Goal: Task Accomplishment & Management: Complete application form

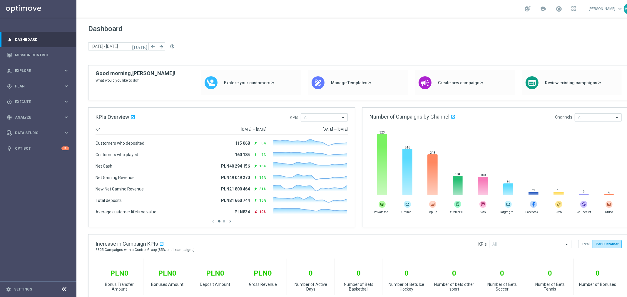
drag, startPoint x: 357, startPoint y: 105, endPoint x: 359, endPoint y: 223, distance: 118.7
click at [32, 72] on div "person_search Explore" at bounding box center [35, 70] width 57 height 5
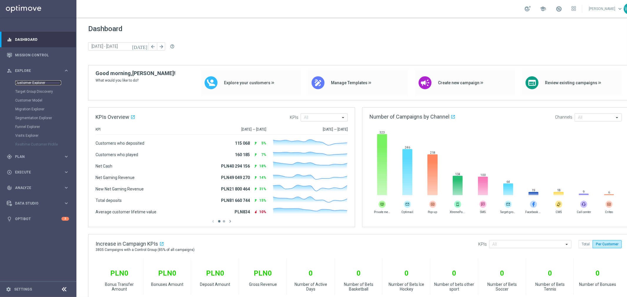
click at [29, 83] on link "Customer Explorer" at bounding box center [38, 82] width 46 height 5
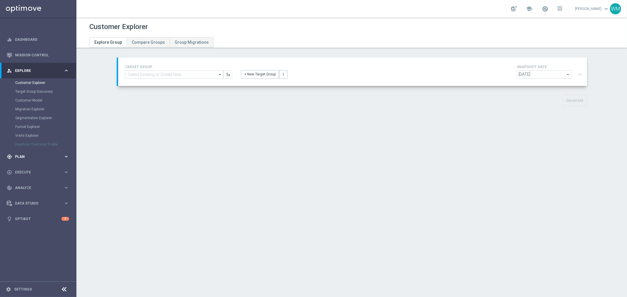
click at [26, 158] on span "Plan" at bounding box center [39, 157] width 48 height 4
click at [40, 97] on link "Target Groups" at bounding box center [38, 98] width 46 height 5
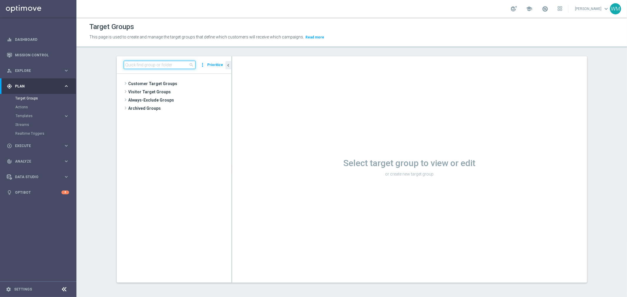
click at [157, 67] on input at bounding box center [160, 65] width 72 height 8
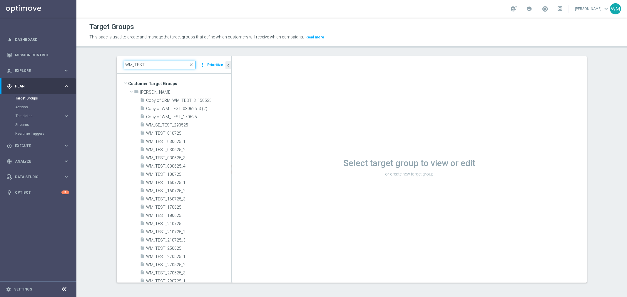
type input "WM_TEST"
click at [195, 172] on span "WM_TEST_160725_1" at bounding box center [181, 174] width 71 height 5
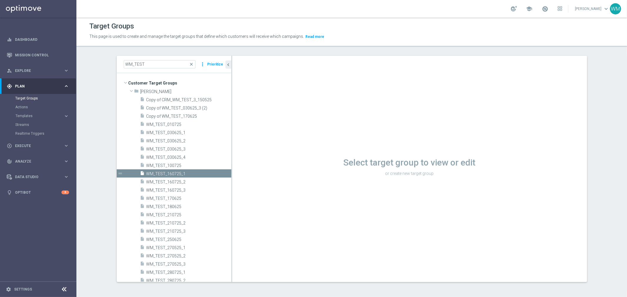
drag, startPoint x: 434, startPoint y: 170, endPoint x: 363, endPoint y: 170, distance: 70.5
click at [436, 170] on div "Select target group to view or edit or create new target group Loading..." at bounding box center [409, 169] width 355 height 226
click at [0, 0] on div "Loading..." at bounding box center [0, 0] width 0 height 0
click at [363, 170] on div "Loading..." at bounding box center [409, 169] width 355 height 226
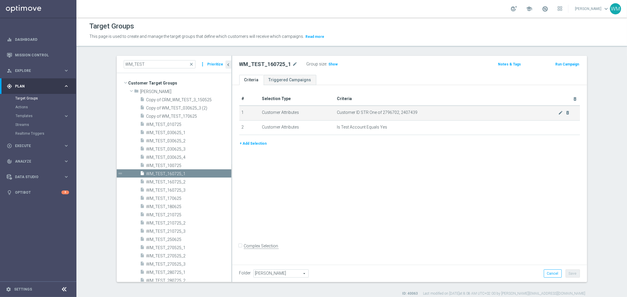
click at [385, 112] on span "Customer ID STR One of 2796702, 2407439" at bounding box center [447, 112] width 221 height 5
copy span "2796702"
drag, startPoint x: 327, startPoint y: 110, endPoint x: 292, endPoint y: 80, distance: 45.8
click at [327, 110] on td "Customer Attributes" at bounding box center [296, 113] width 75 height 15
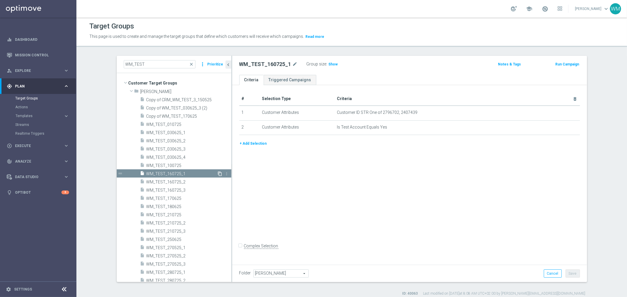
click at [218, 174] on icon "content_copy" at bounding box center [220, 174] width 5 height 5
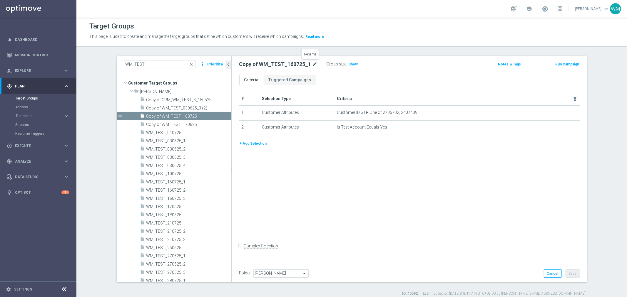
click at [312, 63] on icon "mode_edit" at bounding box center [314, 64] width 5 height 7
click at [255, 63] on input "Copy of WM_TEST_160725_1" at bounding box center [278, 65] width 79 height 8
drag, startPoint x: 259, startPoint y: 63, endPoint x: 414, endPoint y: 63, distance: 155.4
click at [414, 63] on div "WM_TEST_160725_1 Group size : Show" at bounding box center [351, 64] width 233 height 9
type input "WM_TEST_180825"
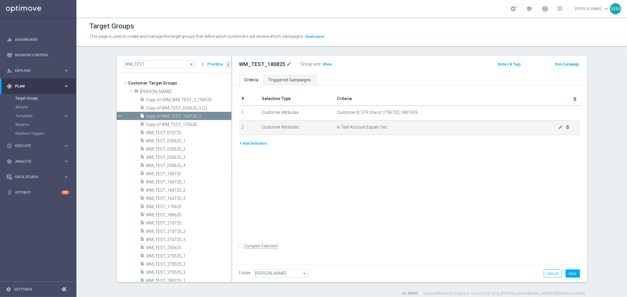
click at [426, 123] on td "Is Test Account Equals Yes mode_edit delete_forever" at bounding box center [456, 127] width 245 height 15
click at [272, 66] on h2 "WM_TEST_180825" at bounding box center [262, 64] width 46 height 7
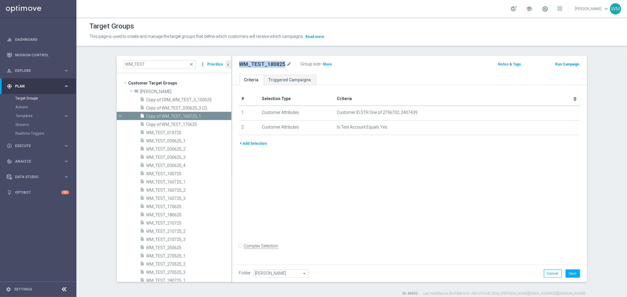
click at [272, 66] on h2 "WM_TEST_180825" at bounding box center [262, 64] width 46 height 7
copy h2 "WM_TEST_180825"
click at [323, 64] on span "Show" at bounding box center [327, 64] width 9 height 4
copy h2 "WM_TEST_180825"
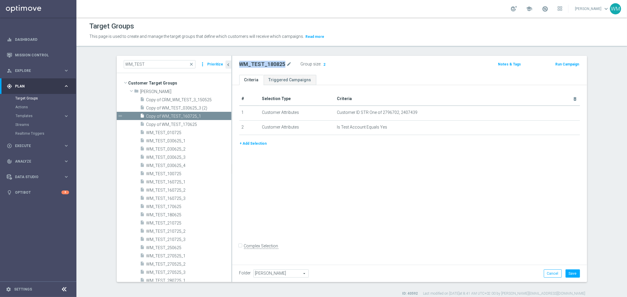
copy h2 "WM_TEST_180825"
click at [569, 270] on button "Save" at bounding box center [572, 274] width 14 height 8
copy h2 "WM_TEST_180825"
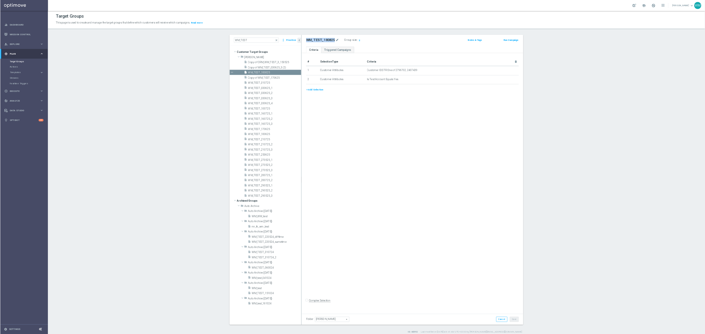
scroll to position [1, 0]
click at [40, 69] on span "Explore" at bounding box center [39, 71] width 48 height 4
click at [37, 81] on link "Customer Explorer" at bounding box center [38, 82] width 46 height 5
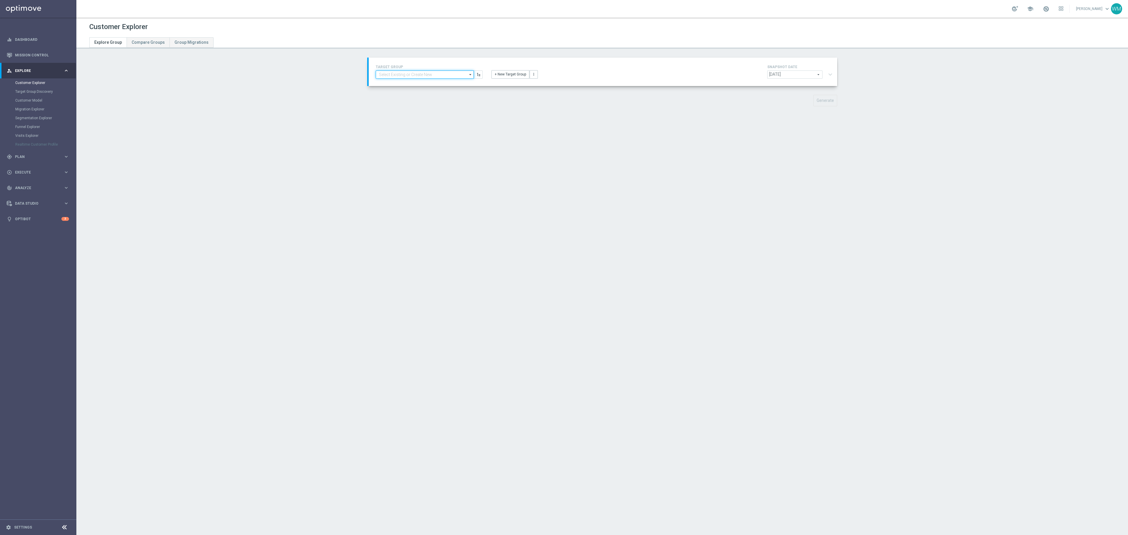
click at [409, 75] on input at bounding box center [425, 74] width 98 height 8
type input "OHC"
click at [392, 86] on div "OHC_WM" at bounding box center [429, 83] width 98 height 8
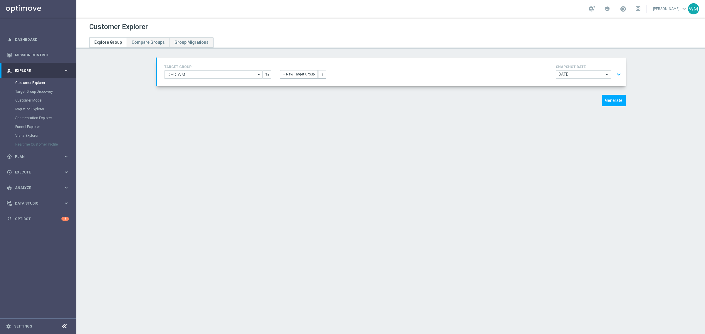
click at [616, 73] on button "expand_more" at bounding box center [618, 74] width 9 height 11
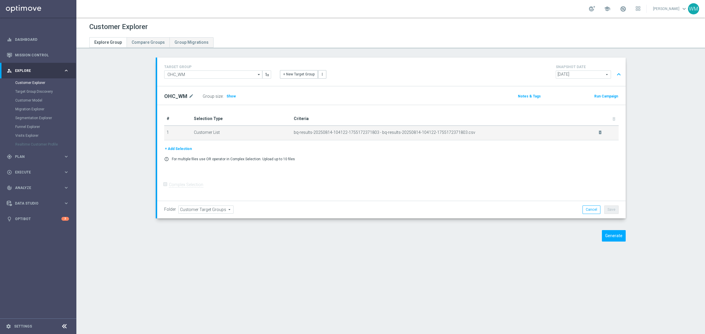
click at [594, 131] on div "delete_forever" at bounding box center [596, 132] width 12 height 5
click at [598, 131] on icon "delete_forever" at bounding box center [600, 132] width 5 height 5
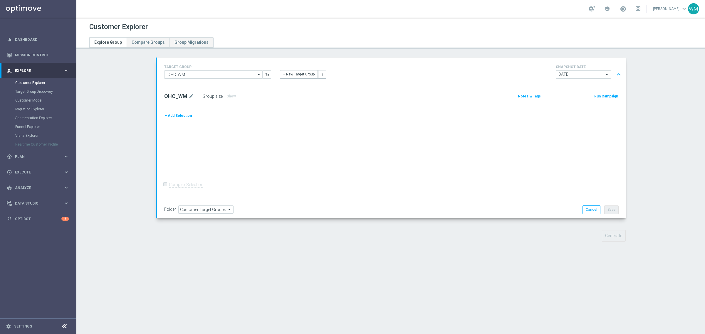
click at [177, 115] on button "+ Add Selection" at bounding box center [178, 115] width 28 height 6
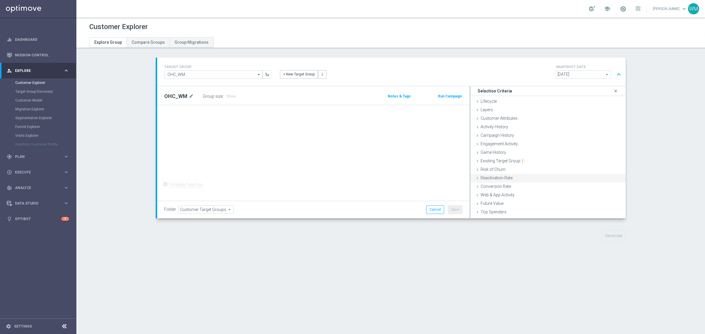
scroll to position [24, 0]
click at [503, 136] on span "Existing Target Group" at bounding box center [503, 137] width 44 height 5
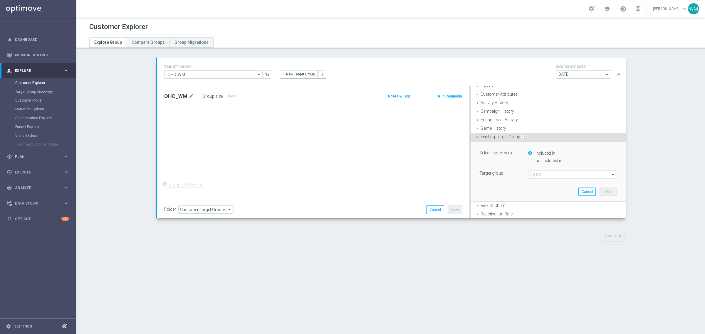
click at [503, 136] on span "Existing Target Group" at bounding box center [503, 137] width 44 height 5
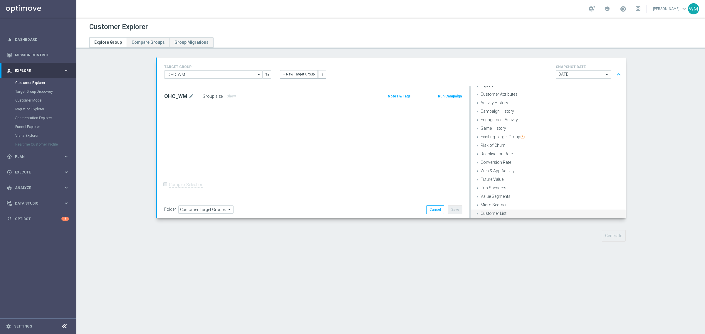
click at [506, 211] on div "Customer List done" at bounding box center [548, 214] width 155 height 9
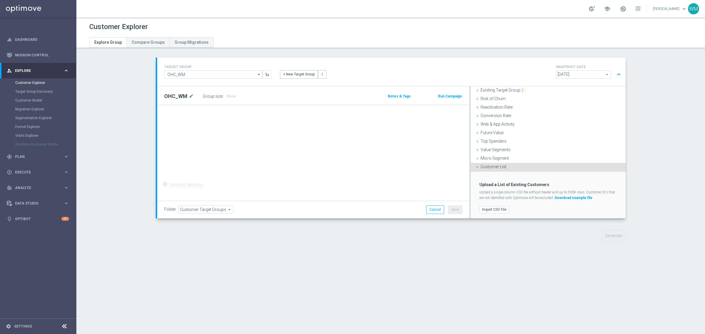
scroll to position [72, 0]
click at [500, 206] on label "Import CSV File" at bounding box center [494, 208] width 30 height 7
click at [0, 0] on input "Import CSV File" at bounding box center [0, 0] width 0 height 0
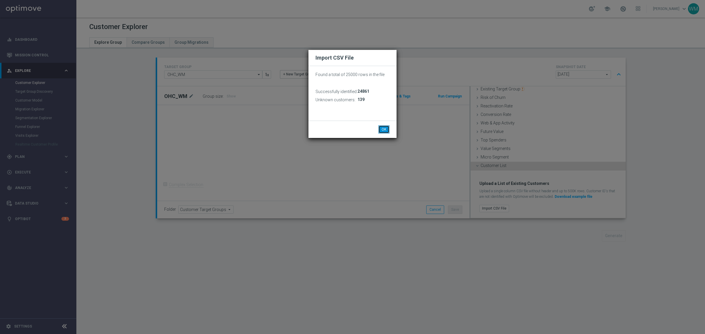
click at [387, 129] on button "OK" at bounding box center [383, 129] width 11 height 8
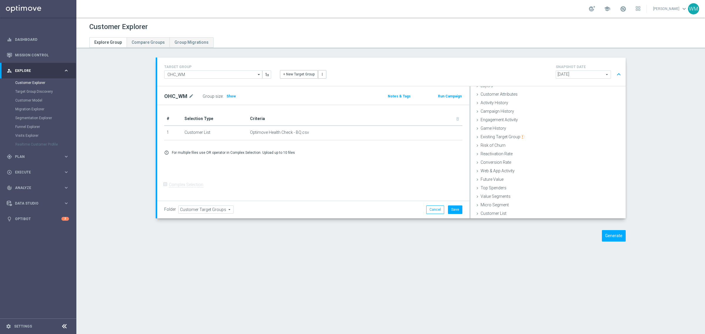
scroll to position [24, 0]
click at [453, 132] on td "Optimove Health Check - BQ.csv delete_forever" at bounding box center [355, 133] width 215 height 15
click at [451, 131] on icon "delete_forever" at bounding box center [453, 132] width 5 height 5
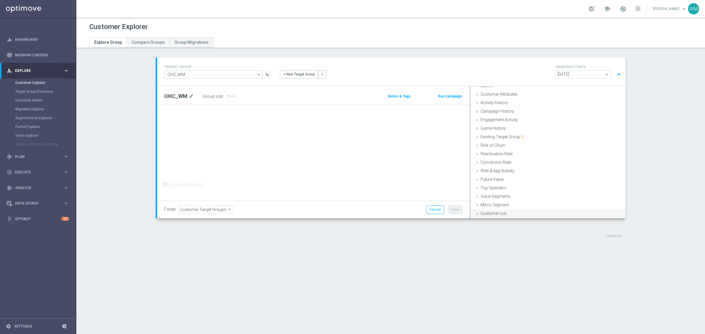
click at [499, 212] on span "Customer List" at bounding box center [494, 213] width 26 height 5
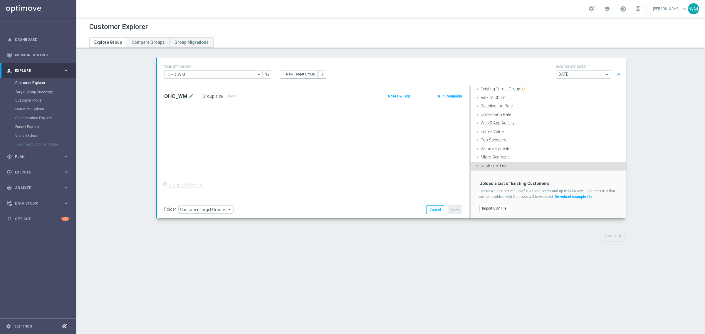
click at [479, 214] on div "Upload a List of Existing Customers Upload a single column CSV file without hea…" at bounding box center [548, 194] width 146 height 47
click at [491, 206] on label "Import CSV File" at bounding box center [494, 208] width 30 height 7
click at [0, 0] on input "Import CSV File" at bounding box center [0, 0] width 0 height 0
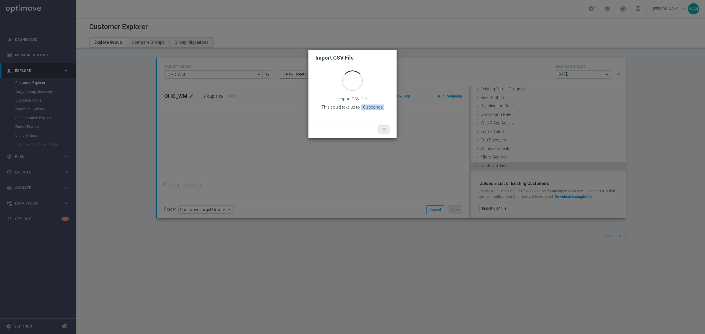
drag, startPoint x: 361, startPoint y: 108, endPoint x: 383, endPoint y: 107, distance: 22.1
click at [383, 107] on p "This could take up to 10 seconds." at bounding box center [352, 107] width 74 height 5
drag, startPoint x: 383, startPoint y: 107, endPoint x: 321, endPoint y: 108, distance: 62.3
click at [321, 108] on p "This could take up to 10 seconds." at bounding box center [352, 107] width 74 height 5
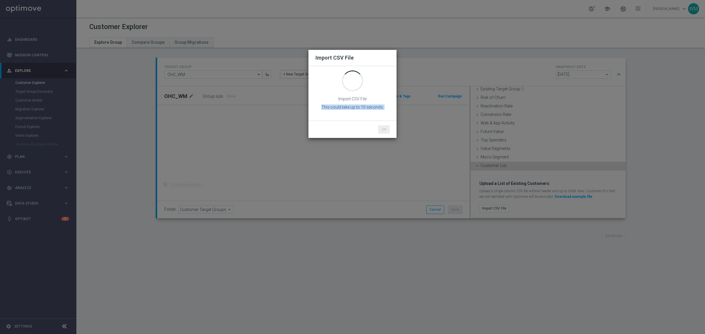
click at [321, 108] on p "This could take up to 10 seconds." at bounding box center [352, 107] width 74 height 5
drag, startPoint x: 321, startPoint y: 108, endPoint x: 391, endPoint y: 106, distance: 69.6
click at [391, 106] on div "This could take up to 10 seconds." at bounding box center [352, 107] width 83 height 8
click at [391, 106] on body "Import CSV File Import CSV File This could take up to 10 seconds. OK Cancel equ…" at bounding box center [352, 167] width 705 height 334
drag, startPoint x: 391, startPoint y: 106, endPoint x: 339, endPoint y: 99, distance: 51.9
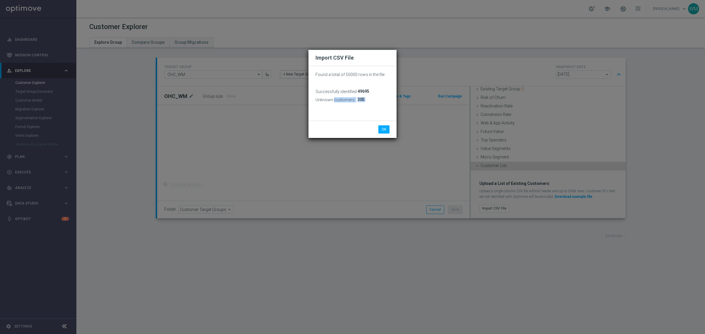
click at [339, 99] on div "Found a total of 50000 rows in the file Successfully identified: 49695 Unknown …" at bounding box center [352, 93] width 88 height 55
click at [339, 99] on h3 "Unknown customers:" at bounding box center [335, 99] width 40 height 5
click at [388, 127] on button "OK" at bounding box center [383, 129] width 11 height 8
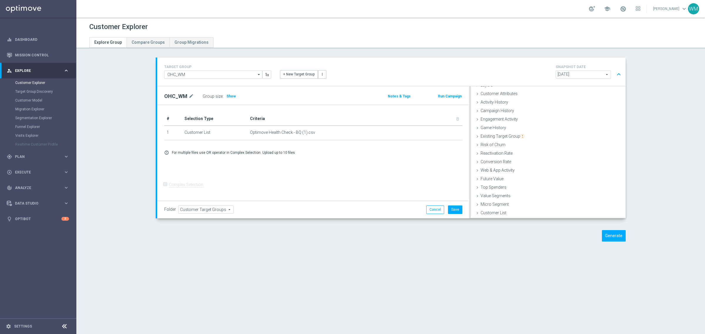
scroll to position [24, 0]
click at [451, 209] on button "Save" at bounding box center [455, 210] width 14 height 8
click at [619, 236] on button "Generate" at bounding box center [614, 235] width 24 height 11
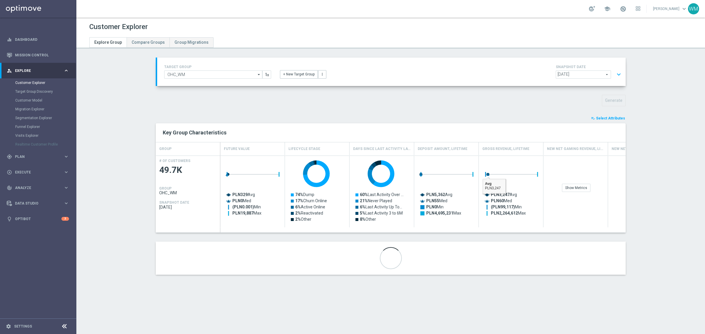
click at [595, 120] on button "playlist_add_check Select Attributes" at bounding box center [607, 118] width 35 height 6
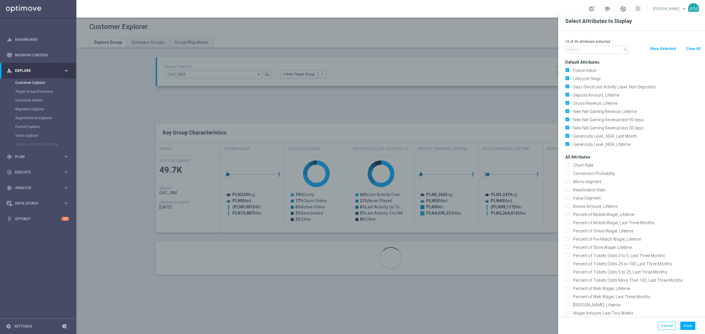
click at [626, 49] on button "Clear All" at bounding box center [693, 49] width 16 height 6
checkbox input "false"
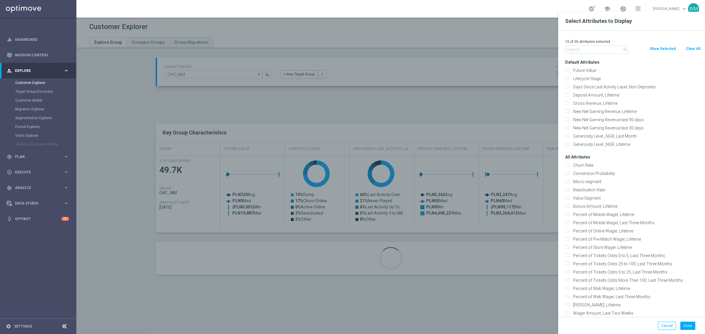
checkbox input "false"
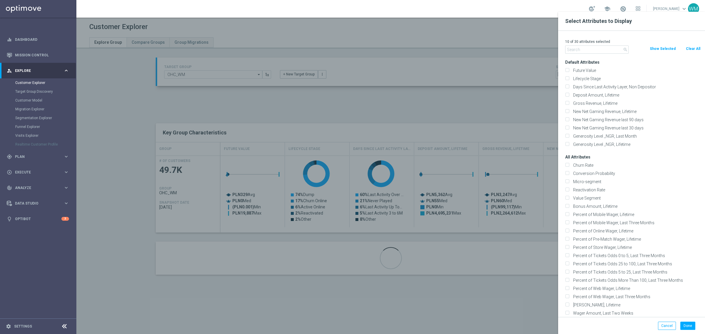
checkbox input "false"
click at [598, 50] on input "text" at bounding box center [596, 50] width 63 height 8
paste input "Canceled"
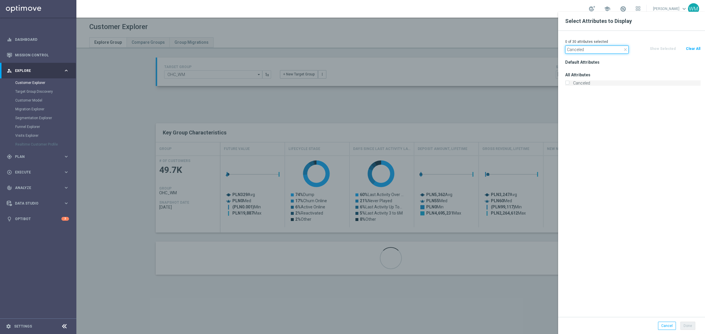
type input "Canceled"
click at [602, 83] on label "Canceled" at bounding box center [636, 82] width 130 height 5
click at [569, 83] on input "Canceled" at bounding box center [567, 84] width 4 height 4
checkbox input "true"
click at [595, 49] on input "Canceled" at bounding box center [596, 50] width 63 height 8
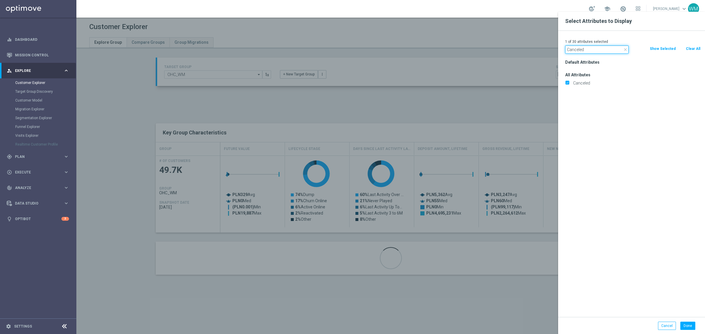
click at [595, 49] on input "Canceled" at bounding box center [596, 50] width 63 height 8
click at [595, 48] on input "Canceled" at bounding box center [596, 50] width 63 height 8
paste input "Incomplete"
type input "Incomplete"
click at [585, 84] on label "Incomplete" at bounding box center [636, 82] width 130 height 5
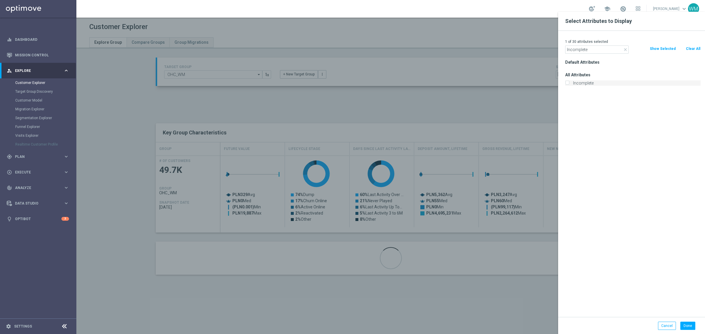
click at [569, 84] on input "Incomplete" at bounding box center [567, 84] width 4 height 4
checkbox input "true"
click at [584, 51] on input "Incomplete" at bounding box center [596, 50] width 63 height 8
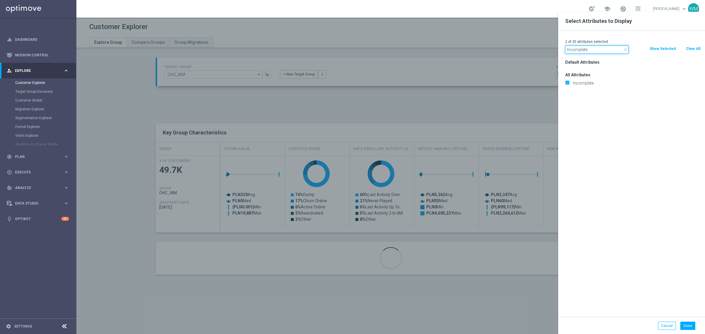
paste input "Marketing Agreement"
type input "Marketing Agreement"
click at [589, 85] on label "Marketing Agreement" at bounding box center [636, 82] width 130 height 5
click at [569, 85] on input "Marketing Agreement" at bounding box center [567, 84] width 4 height 4
checkbox input "true"
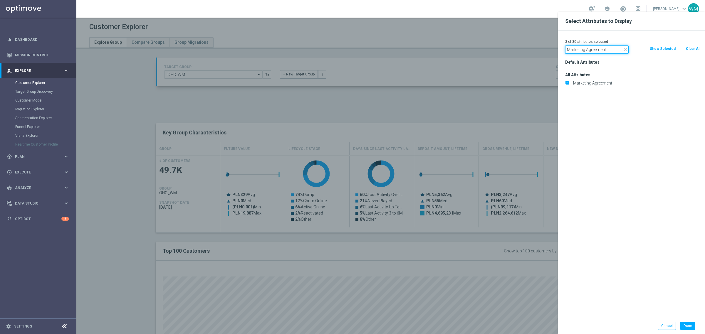
click at [579, 48] on input "Marketing Agreement" at bounding box center [596, 50] width 63 height 8
paste input "Selfexcluded Cli"
type input "Selfexcluded Client"
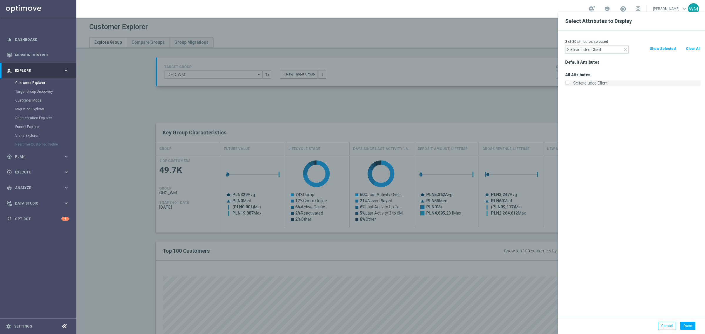
click at [589, 85] on label "Selfexcluded Client" at bounding box center [636, 82] width 130 height 5
click at [569, 85] on input "Selfexcluded Client" at bounding box center [567, 84] width 4 height 4
checkbox input "true"
click at [626, 297] on button "Done" at bounding box center [687, 326] width 15 height 8
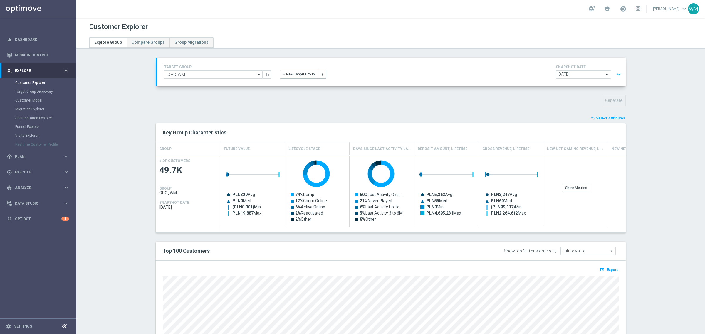
type input "Search"
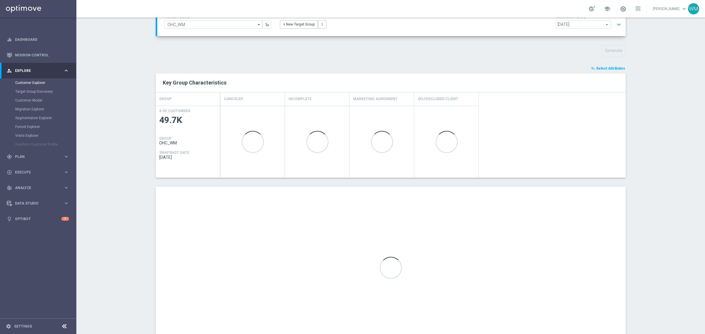
scroll to position [80, 0]
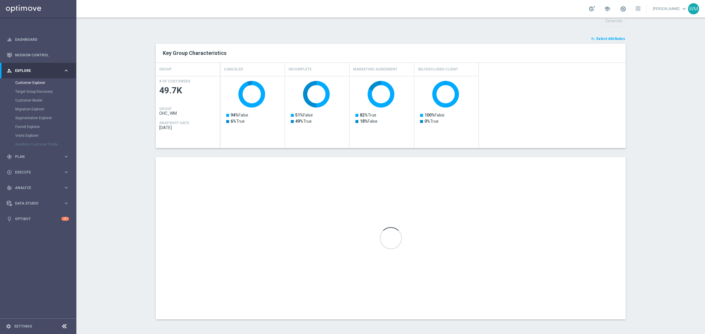
click at [144, 162] on div "TARGET GROUP OHC_WM OHC_WM arrow_drop_down Show Selected 0 of NaN - Campaign 1" at bounding box center [390, 153] width 493 height 350
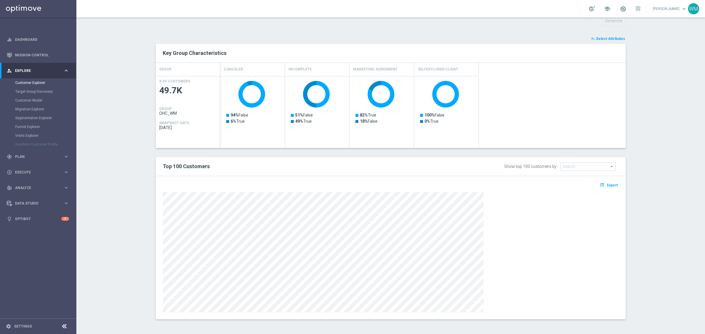
click at [614, 184] on span "Export" at bounding box center [612, 185] width 11 height 4
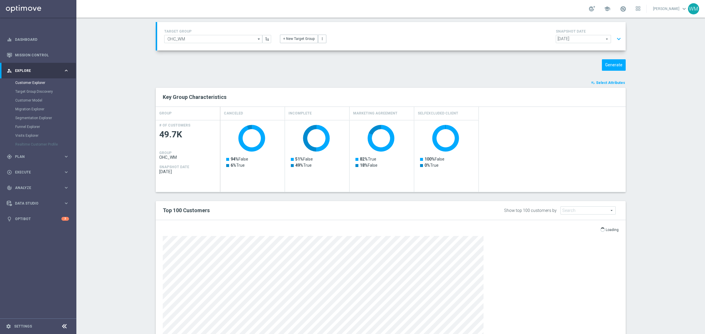
scroll to position [0, 0]
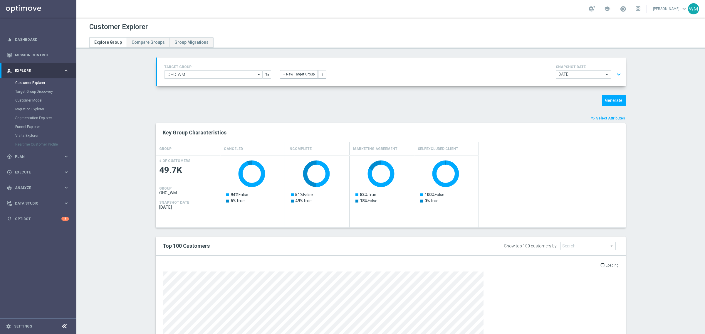
drag, startPoint x: 603, startPoint y: 267, endPoint x: 618, endPoint y: 266, distance: 15.0
click at [618, 266] on div "open_in_browser Export Loading" at bounding box center [390, 266] width 465 height 7
drag, startPoint x: 618, startPoint y: 266, endPoint x: 605, endPoint y: 266, distance: 12.6
click at [605, 266] on div "open_in_browser Export Loading" at bounding box center [390, 266] width 465 height 7
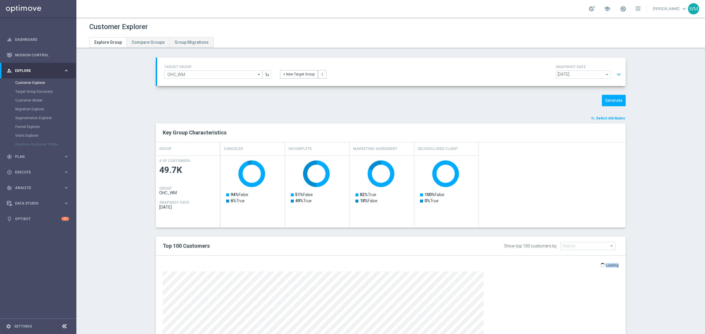
click at [606, 266] on p "Loading" at bounding box center [612, 265] width 13 height 5
drag, startPoint x: 605, startPoint y: 266, endPoint x: 616, endPoint y: 268, distance: 11.2
click at [616, 268] on div "open_in_browser Export Loading" at bounding box center [390, 266] width 465 height 7
drag, startPoint x: 616, startPoint y: 268, endPoint x: 604, endPoint y: 267, distance: 12.3
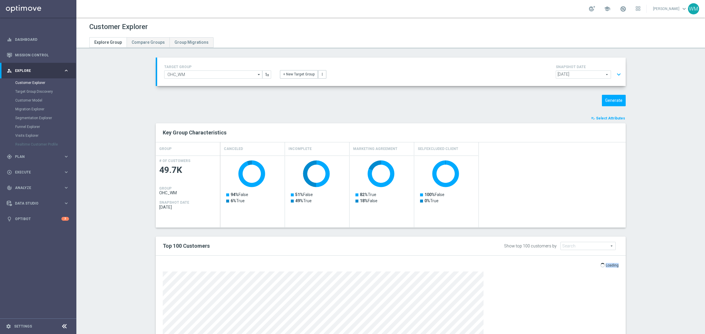
click at [604, 267] on div "open_in_browser Export Loading" at bounding box center [390, 266] width 465 height 7
click at [606, 267] on p "Loading" at bounding box center [612, 265] width 13 height 5
drag, startPoint x: 604, startPoint y: 267, endPoint x: 617, endPoint y: 267, distance: 13.5
click at [617, 267] on div "open_in_browser Export Loading" at bounding box center [390, 266] width 465 height 7
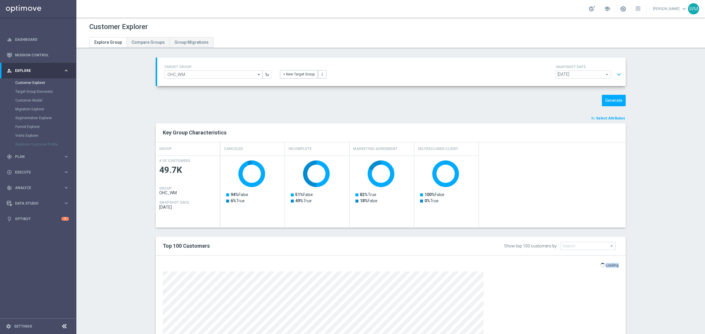
drag, startPoint x: 617, startPoint y: 267, endPoint x: 607, endPoint y: 266, distance: 10.9
click at [607, 266] on div "open_in_browser Export Loading" at bounding box center [390, 266] width 465 height 7
click at [607, 266] on p "Loading" at bounding box center [612, 265] width 13 height 5
drag, startPoint x: 607, startPoint y: 266, endPoint x: 619, endPoint y: 265, distance: 12.7
click at [619, 265] on div "open_in_browser Export Loading" at bounding box center [390, 266] width 465 height 7
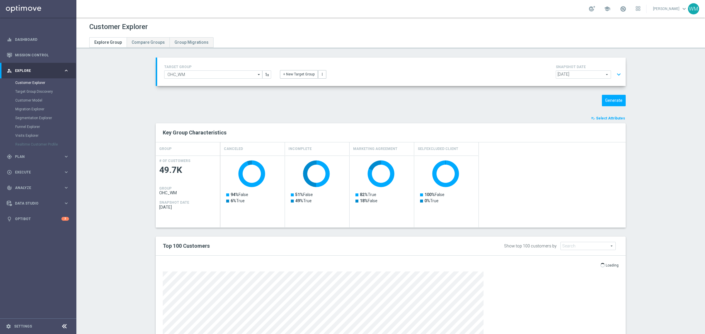
click at [619, 265] on div "open_in_browser Export Loading" at bounding box center [390, 266] width 465 height 7
drag, startPoint x: 619, startPoint y: 265, endPoint x: 602, endPoint y: 265, distance: 16.8
click at [602, 265] on div "open_in_browser Export Loading" at bounding box center [390, 266] width 465 height 7
click at [602, 265] on span "Loading" at bounding box center [609, 265] width 18 height 5
drag, startPoint x: 605, startPoint y: 263, endPoint x: 625, endPoint y: 268, distance: 19.8
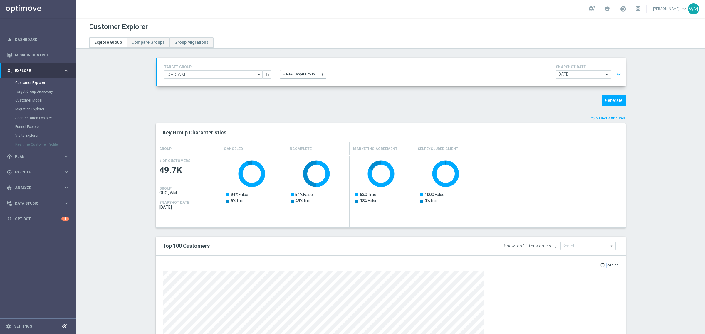
click at [625, 268] on div "TARGET GROUP OHC_WM OHC_WM arrow_drop_down Show Selected 0 of NaN - Campaign 1" at bounding box center [390, 233] width 493 height 350
click at [616, 267] on div "open_in_browser Export Loading" at bounding box center [390, 266] width 465 height 7
click at [616, 267] on p "Loading" at bounding box center [612, 265] width 13 height 5
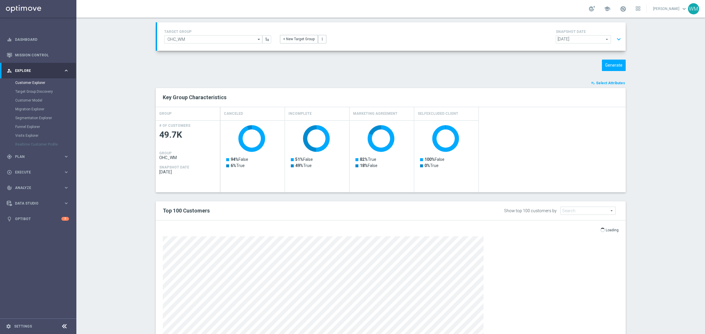
scroll to position [73, 0]
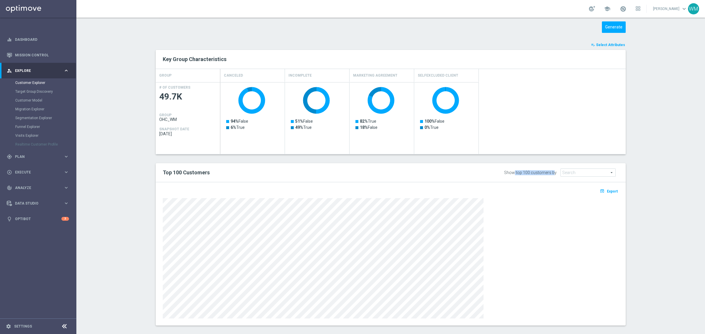
drag, startPoint x: 515, startPoint y: 174, endPoint x: 554, endPoint y: 173, distance: 38.8
click at [554, 173] on div "Show top 100 customers by" at bounding box center [530, 172] width 53 height 5
drag, startPoint x: 555, startPoint y: 172, endPoint x: 481, endPoint y: 173, distance: 74.3
click at [481, 173] on div "Show top 100 customers by Future Value Search arrow_drop_down search" at bounding box center [526, 172] width 194 height 9
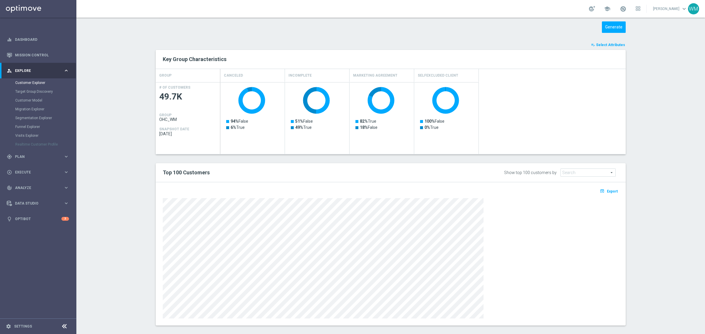
click at [481, 173] on div "Show top 100 customers by Future Value Search arrow_drop_down search" at bounding box center [526, 172] width 194 height 9
drag, startPoint x: 481, startPoint y: 173, endPoint x: 558, endPoint y: 171, distance: 77.6
click at [558, 171] on div "Show top 100 customers by Future Value Search arrow_drop_down search" at bounding box center [526, 172] width 194 height 9
click at [558, 171] on div "Show top 100 customers by Future Value Search arrow_drop_down search" at bounding box center [561, 173] width 115 height 8
drag, startPoint x: 557, startPoint y: 171, endPoint x: 485, endPoint y: 175, distance: 72.9
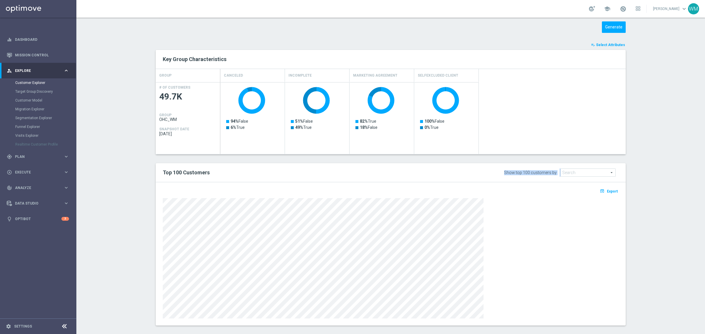
click at [485, 175] on div "Show top 100 customers by Future Value Search arrow_drop_down search" at bounding box center [526, 172] width 194 height 9
drag, startPoint x: 485, startPoint y: 175, endPoint x: 556, endPoint y: 172, distance: 71.1
click at [556, 172] on div "Show top 100 customers by Future Value Search arrow_drop_down search" at bounding box center [526, 172] width 194 height 9
click at [556, 172] on div "Show top 100 customers by" at bounding box center [530, 172] width 53 height 5
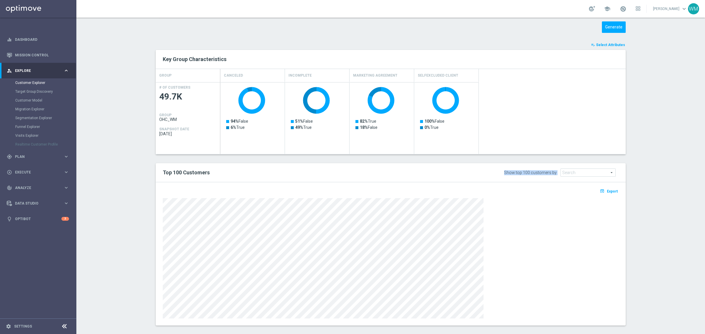
drag, startPoint x: 556, startPoint y: 172, endPoint x: 505, endPoint y: 173, distance: 51.1
click at [505, 173] on div "Show top 100 customers by Future Value Search arrow_drop_down search" at bounding box center [526, 172] width 194 height 9
drag, startPoint x: 505, startPoint y: 173, endPoint x: 554, endPoint y: 173, distance: 49.3
click at [554, 173] on div "Show top 100 customers by Future Value Search arrow_drop_down search" at bounding box center [526, 172] width 194 height 9
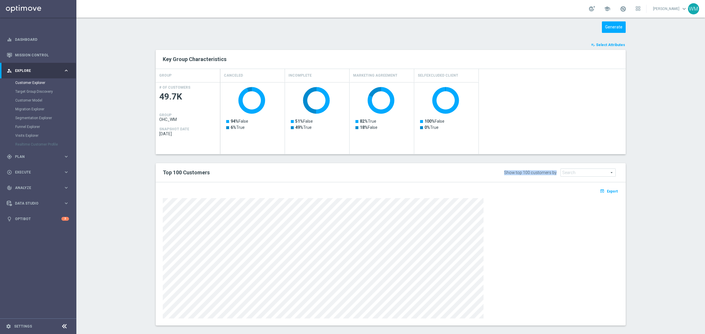
click at [554, 173] on div "Show top 100 customers by" at bounding box center [530, 172] width 53 height 5
drag, startPoint x: 534, startPoint y: 110, endPoint x: 161, endPoint y: 54, distance: 377.0
click at [161, 54] on div "Key Group Characteristics GROUP Canceled Incomplete Marketing Agreement Selfexc…" at bounding box center [391, 102] width 470 height 105
click at [161, 54] on div "Key Group Characteristics" at bounding box center [391, 59] width 470 height 19
drag, startPoint x: 161, startPoint y: 54, endPoint x: 344, endPoint y: 94, distance: 187.7
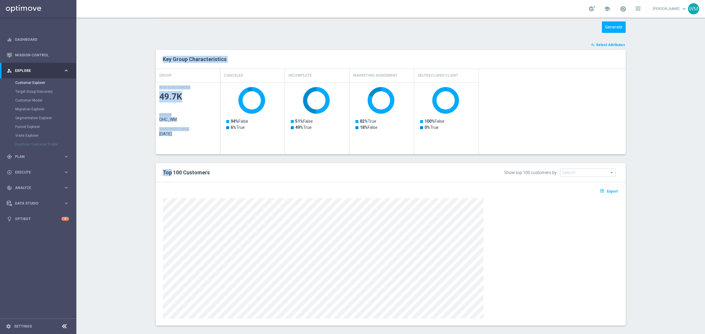
click at [344, 94] on div "Key Group Characteristics GROUP Canceled Incomplete Marketing Agreement Selfexc…" at bounding box center [391, 102] width 470 height 105
click at [418, 103] on rect "Press SPACE to select this row." at bounding box center [447, 121] width 59 height 75
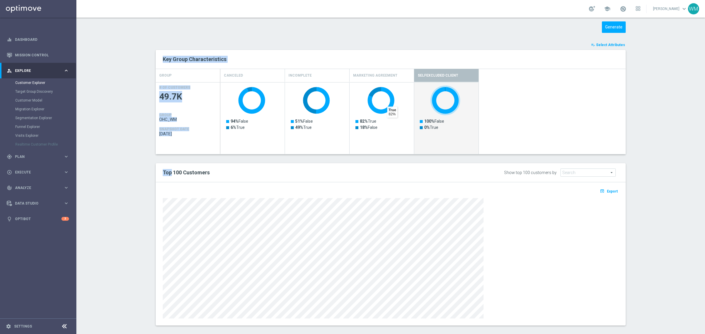
click at [535, 140] on div "Created with Highcharts 9.3.3 94% False 6% True Created with Highcharts 9.3.3 5…" at bounding box center [422, 118] width 405 height 72
click at [422, 75] on h4 "Selfexcluded Client" at bounding box center [438, 75] width 41 height 10
click at [626, 113] on section "TARGET GROUP OHC_WM OHC_WM arrow_drop_down Show Selected 0 of NaN - Campaign 1" at bounding box center [390, 159] width 629 height 350
click at [626, 203] on section "TARGET GROUP OHC_WM OHC_WM arrow_drop_down Show Selected 0 of NaN - Campaign 1" at bounding box center [390, 159] width 629 height 350
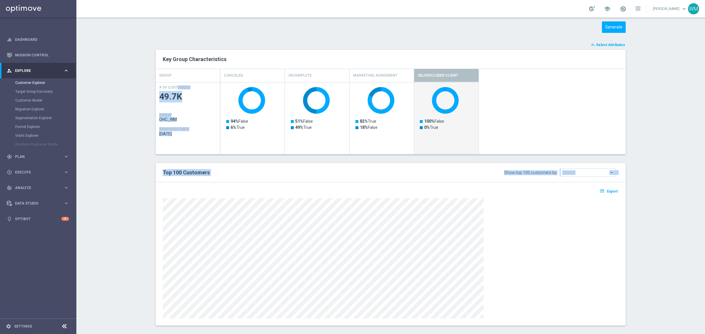
drag, startPoint x: 641, startPoint y: 200, endPoint x: 378, endPoint y: 81, distance: 288.0
click at [378, 81] on section "TARGET GROUP OHC_WM OHC_WM arrow_drop_down Show Selected 0 of NaN - Campaign 1" at bounding box center [390, 159] width 629 height 350
click at [418, 55] on div "Key Group Characteristics" at bounding box center [390, 59] width 465 height 10
click at [566, 236] on div at bounding box center [391, 258] width 456 height 120
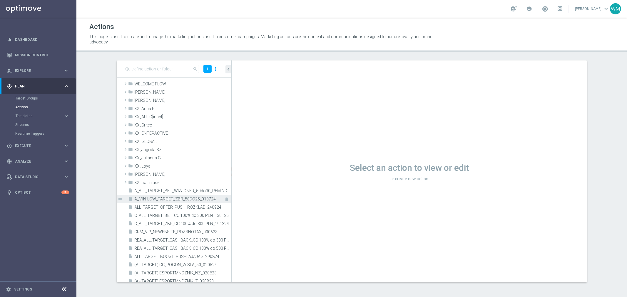
scroll to position [33, 0]
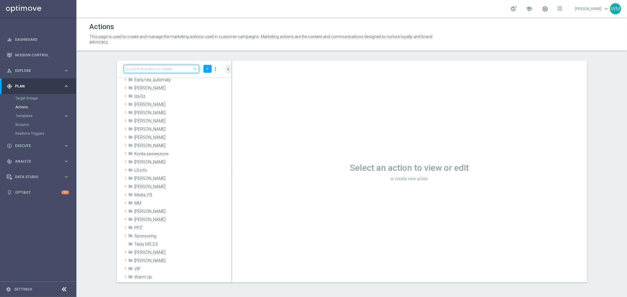
click at [162, 69] on input at bounding box center [161, 69] width 75 height 8
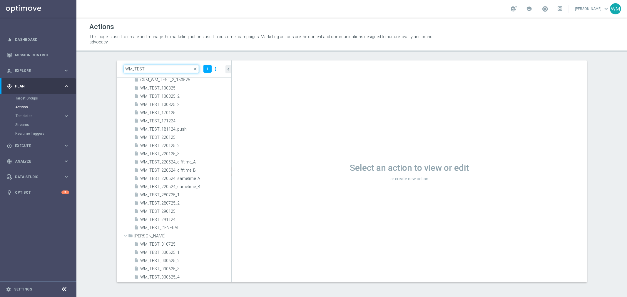
type input "WM_TEST"
click at [189, 119] on span "WM_TEST_171224" at bounding box center [179, 121] width 78 height 5
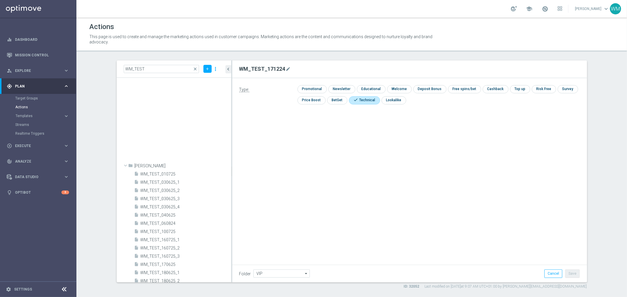
scroll to position [163, 0]
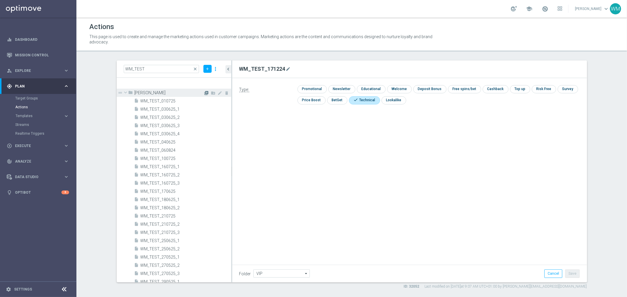
click at [204, 93] on icon "library_add" at bounding box center [206, 93] width 5 height 5
type input "Wojtek M."
click at [273, 69] on input "text" at bounding box center [409, 69] width 340 height 8
type input "WM_TEST_180825"
click at [352, 99] on input "checkbox" at bounding box center [361, 100] width 24 height 8
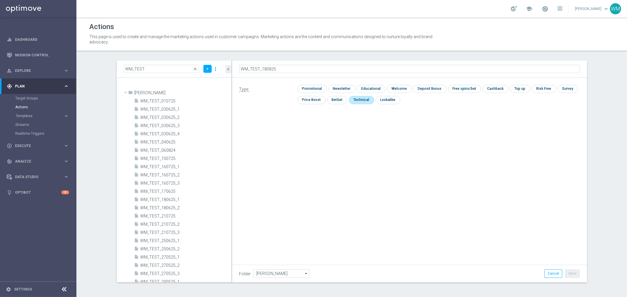
checkbox input "true"
click at [428, 211] on div "WM_TEST_180825 mode_edit Type: check Promotional check Newsletter check Educati…" at bounding box center [409, 172] width 355 height 222
click at [577, 274] on button "Save" at bounding box center [572, 274] width 14 height 8
click at [257, 61] on div "WM_TEST_180825 mode_edit" at bounding box center [409, 70] width 355 height 18
click at [272, 73] on div "WM_TEST_180825 mode_edit" at bounding box center [265, 69] width 52 height 10
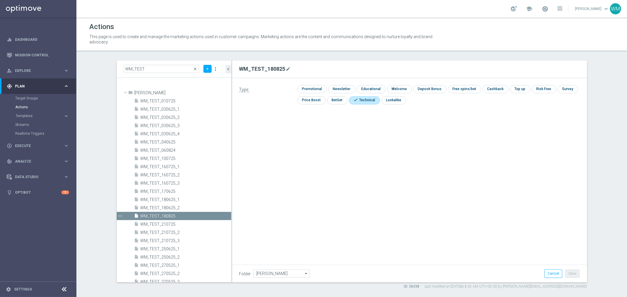
click at [269, 68] on h2 "WM_TEST_180825" at bounding box center [262, 68] width 46 height 7
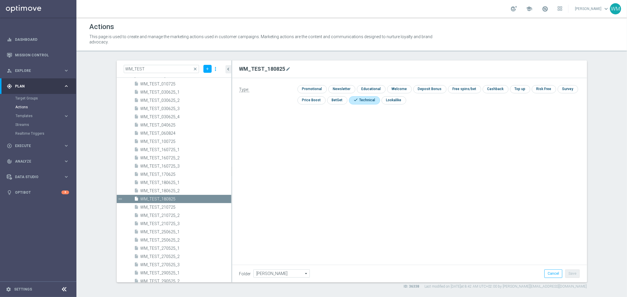
click at [269, 68] on h2 "WM_TEST_180825" at bounding box center [262, 68] width 46 height 7
copy h2 "WM_TEST_180825"
click at [34, 148] on div "play_circle_outline Execute" at bounding box center [35, 145] width 57 height 5
click at [41, 114] on link "Campaign Builder" at bounding box center [38, 114] width 46 height 5
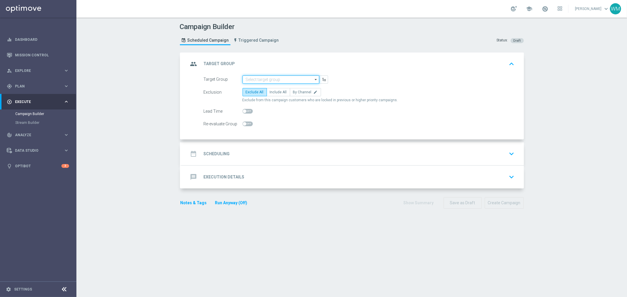
click at [270, 77] on input at bounding box center [280, 79] width 77 height 8
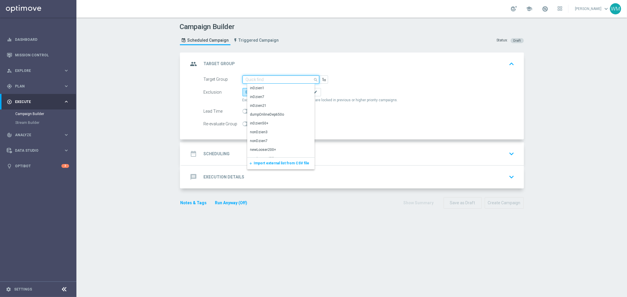
paste input "WM_TEST_180825"
type input "WM_TEST_1"
click at [143, 140] on div "Campaign Builder Scheduled Campaign Triggered Campaign Status: Draft group Targ…" at bounding box center [351, 158] width 550 height 280
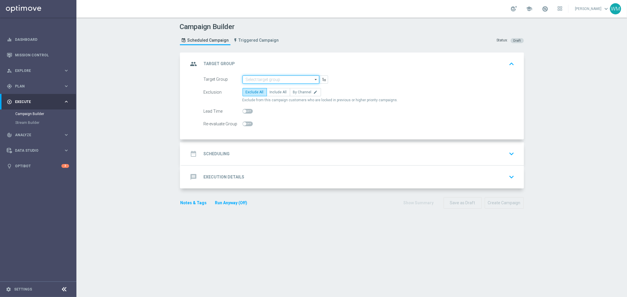
click at [264, 77] on input at bounding box center [280, 79] width 77 height 8
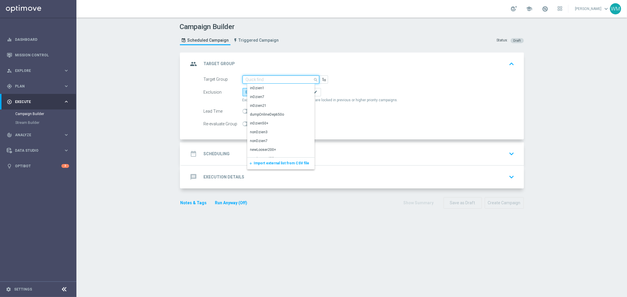
paste input "WM_TEST_180825"
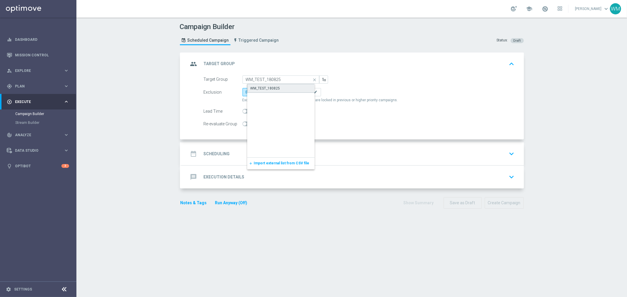
click at [266, 86] on div "WM_TEST_180825" at bounding box center [265, 88] width 30 height 5
type input "WM_TEST_180825"
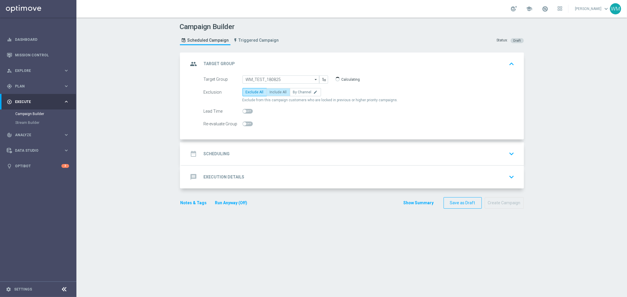
click at [276, 92] on span "Include All" at bounding box center [278, 92] width 17 height 4
click at [273, 92] on input "Include All" at bounding box center [272, 93] width 4 height 4
radio input "true"
click at [268, 147] on div "date_range Scheduling keyboard_arrow_down" at bounding box center [352, 153] width 342 height 23
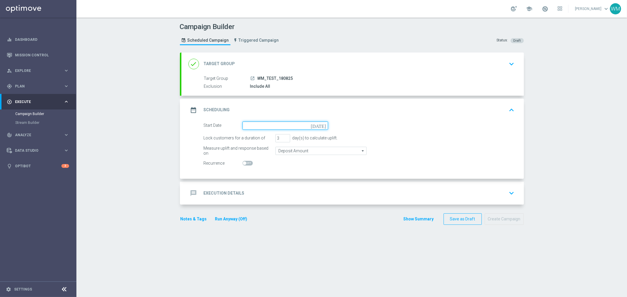
click at [262, 125] on input at bounding box center [284, 126] width 85 height 8
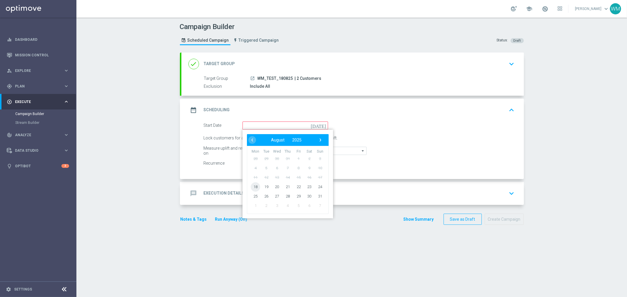
click at [253, 187] on span "18" at bounding box center [255, 186] width 9 height 9
type input "[DATE]"
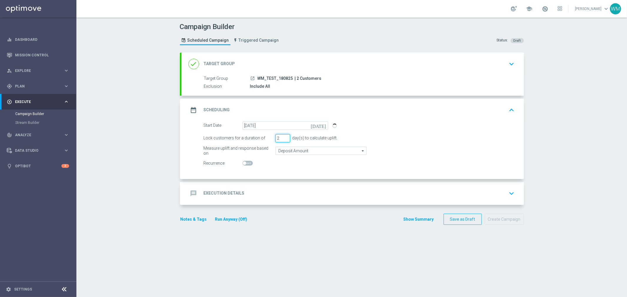
click at [282, 140] on input "2" at bounding box center [282, 138] width 15 height 8
type input "1"
click at [282, 140] on input "1" at bounding box center [282, 138] width 15 height 8
click at [264, 188] on div "message Execution Details keyboard_arrow_down" at bounding box center [352, 193] width 328 height 11
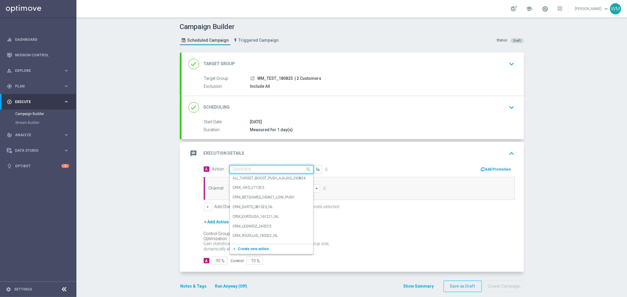
click at [262, 167] on input "text" at bounding box center [265, 169] width 65 height 5
paste input "WM_TEST_180825"
type input "WM_TEST_180825"
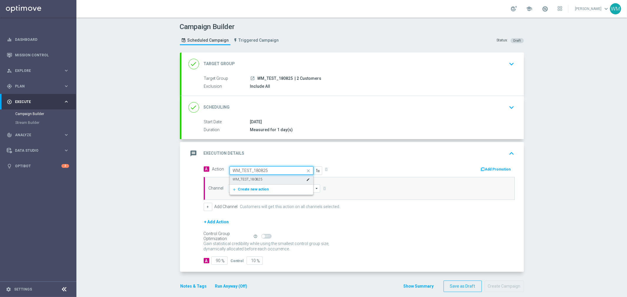
click at [263, 180] on div "WM_TEST_180825 edit" at bounding box center [271, 180] width 77 height 10
drag, startPoint x: 214, startPoint y: 258, endPoint x: 193, endPoint y: 241, distance: 26.8
click at [198, 250] on div "A Action Select action WM_TEST_180825 delete_forever Add Promotion Channel arro…" at bounding box center [352, 218] width 342 height 107
type input "0"
type input "100"
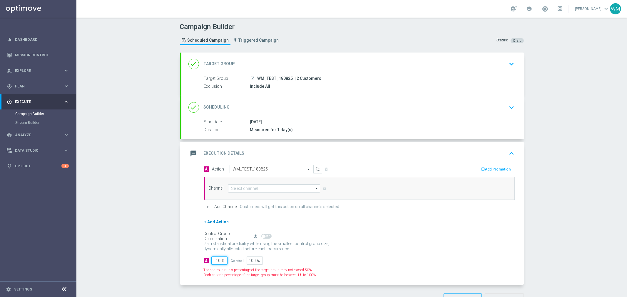
type input "100"
type input "0"
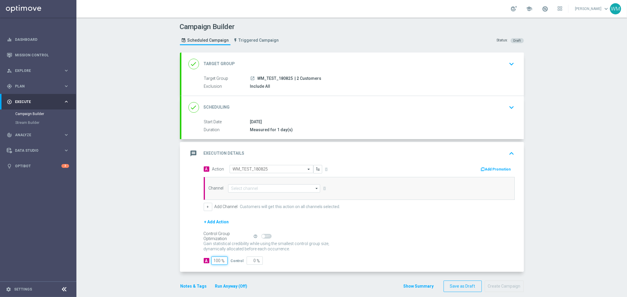
type input "100"
click at [271, 190] on input at bounding box center [274, 188] width 92 height 8
click at [268, 193] on div "Private message" at bounding box center [279, 197] width 93 height 8
type input "Private message"
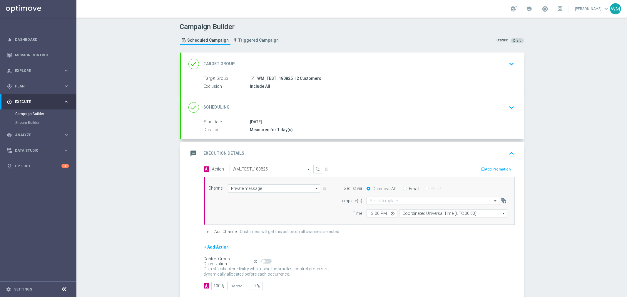
click at [424, 199] on input "text" at bounding box center [426, 201] width 115 height 5
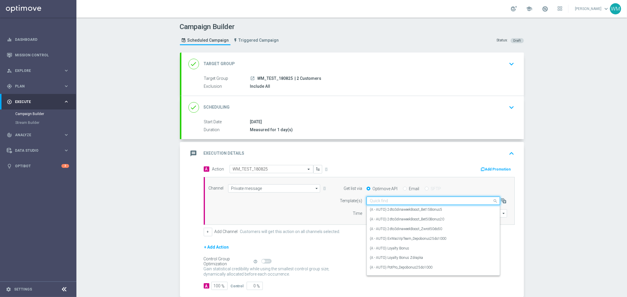
paste input "WM_TEST_180825"
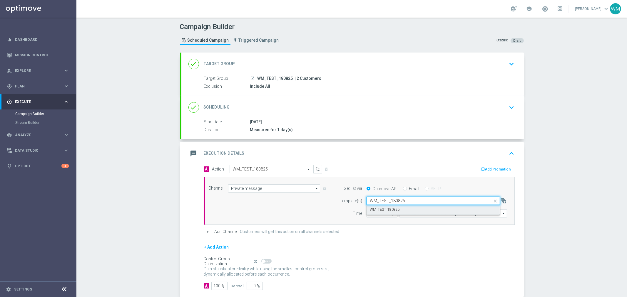
click at [419, 210] on div "WM_TEST_180825" at bounding box center [432, 210] width 127 height 10
type input "WM_TEST_180825"
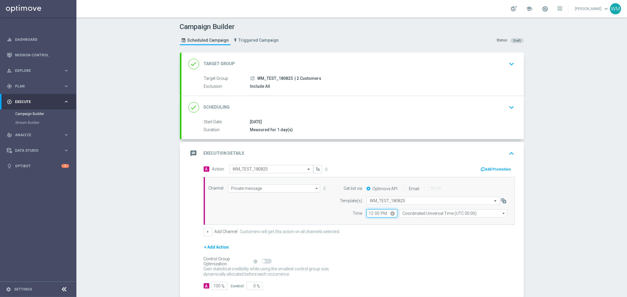
click at [366, 212] on input "12:00" at bounding box center [381, 213] width 31 height 8
type input "08:50"
click at [471, 211] on input "Coordinated Universal Time (UTC 00:00)" at bounding box center [453, 213] width 108 height 8
click at [469, 221] on div "Central European Time ([GEOGRAPHIC_DATA]) (UTC +02:00)" at bounding box center [455, 221] width 96 height 5
type input "Central European Time ([GEOGRAPHIC_DATA]) (UTC +02:00)"
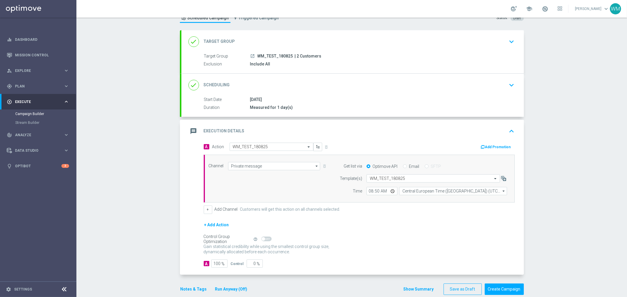
scroll to position [32, 0]
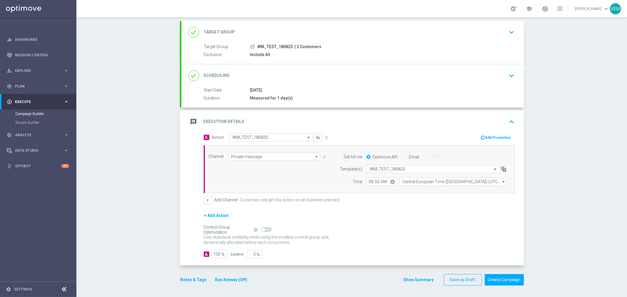
click at [496, 135] on button "Add Promotion" at bounding box center [496, 138] width 33 height 6
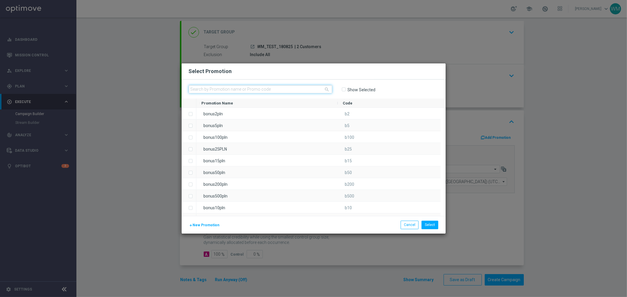
click at [242, 86] on input "text" at bounding box center [260, 89] width 143 height 8
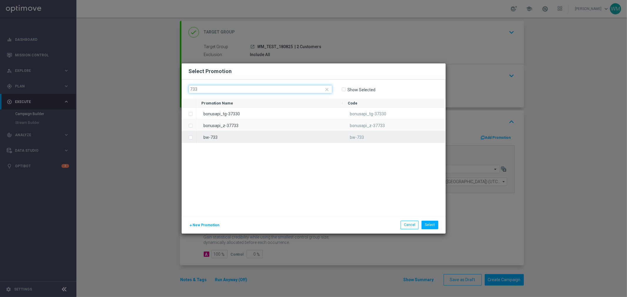
type input "733"
click at [235, 132] on div "bw-733" at bounding box center [269, 136] width 146 height 11
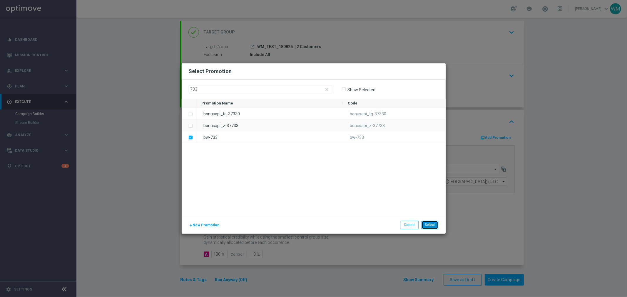
click at [426, 222] on button "Select" at bounding box center [429, 225] width 17 height 8
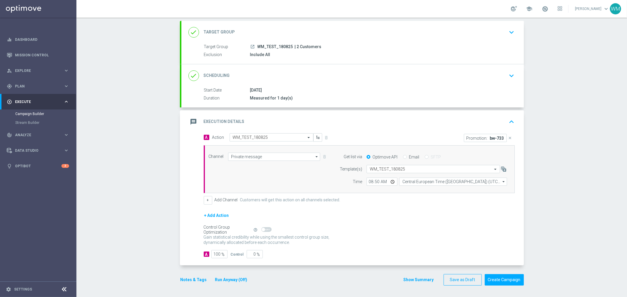
click at [419, 281] on button "Show Summary" at bounding box center [418, 280] width 31 height 7
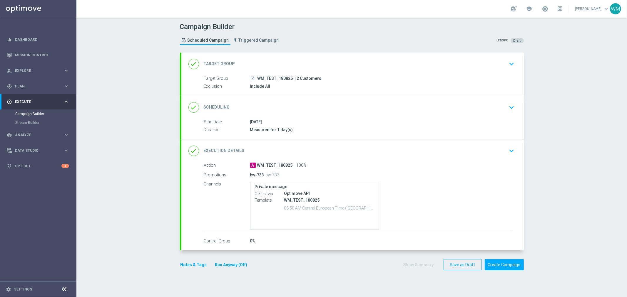
scroll to position [0, 0]
click at [412, 156] on div "done Execution Details keyboard_arrow_down" at bounding box center [352, 151] width 342 height 23
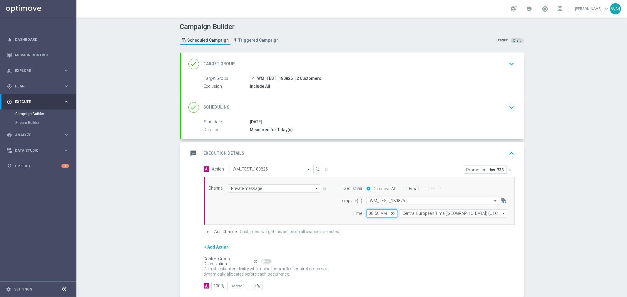
click at [376, 215] on input "08:50" at bounding box center [381, 213] width 31 height 8
type input "08:48"
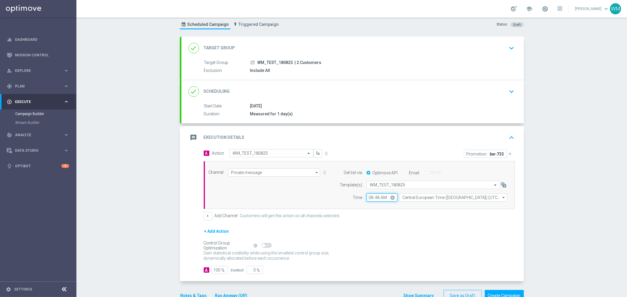
scroll to position [32, 0]
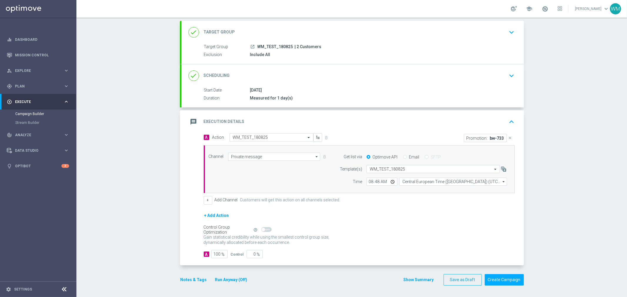
click at [406, 278] on button "Show Summary" at bounding box center [418, 280] width 31 height 7
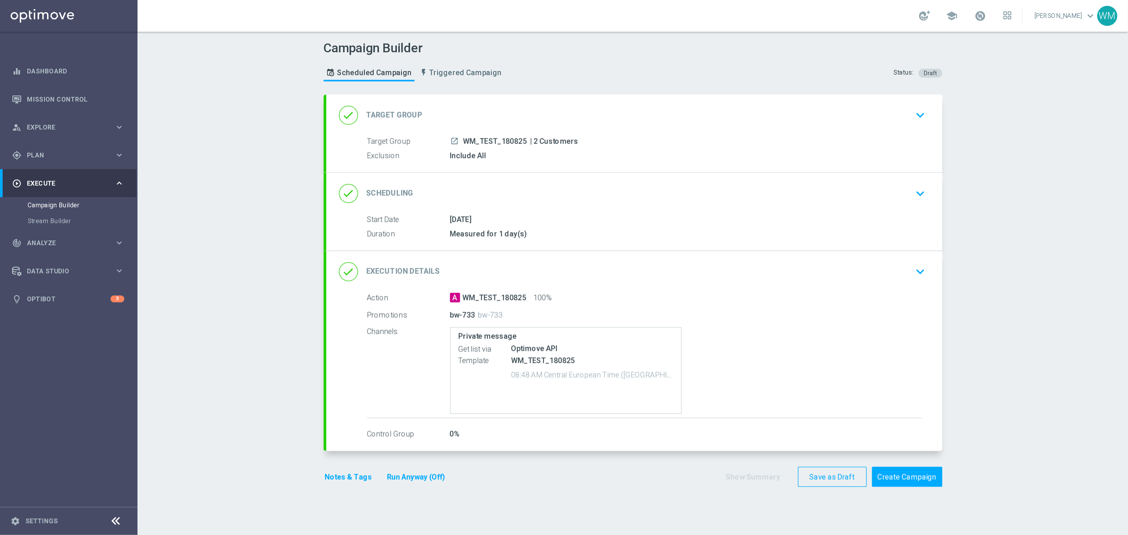
scroll to position [0, 0]
click at [492, 263] on button "Create Campaign" at bounding box center [503, 264] width 39 height 11
